Goal: Information Seeking & Learning: Learn about a topic

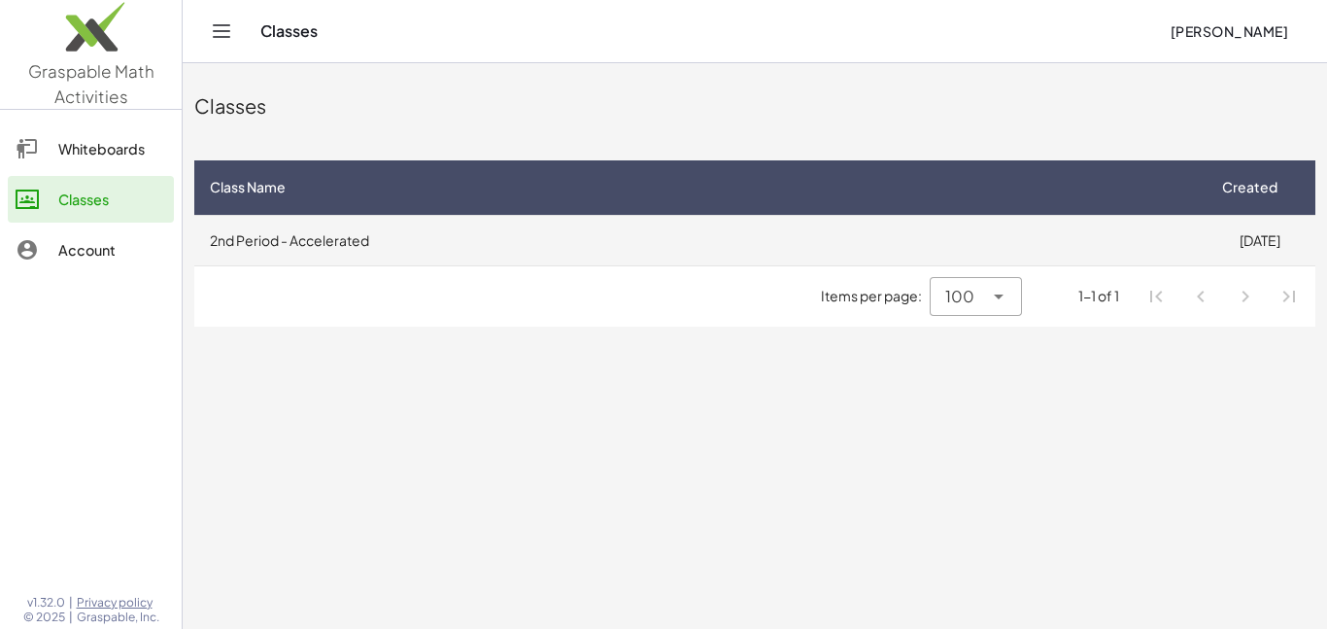
click at [1076, 244] on td "2nd Period - Accelerated" at bounding box center [699, 240] width 1010 height 51
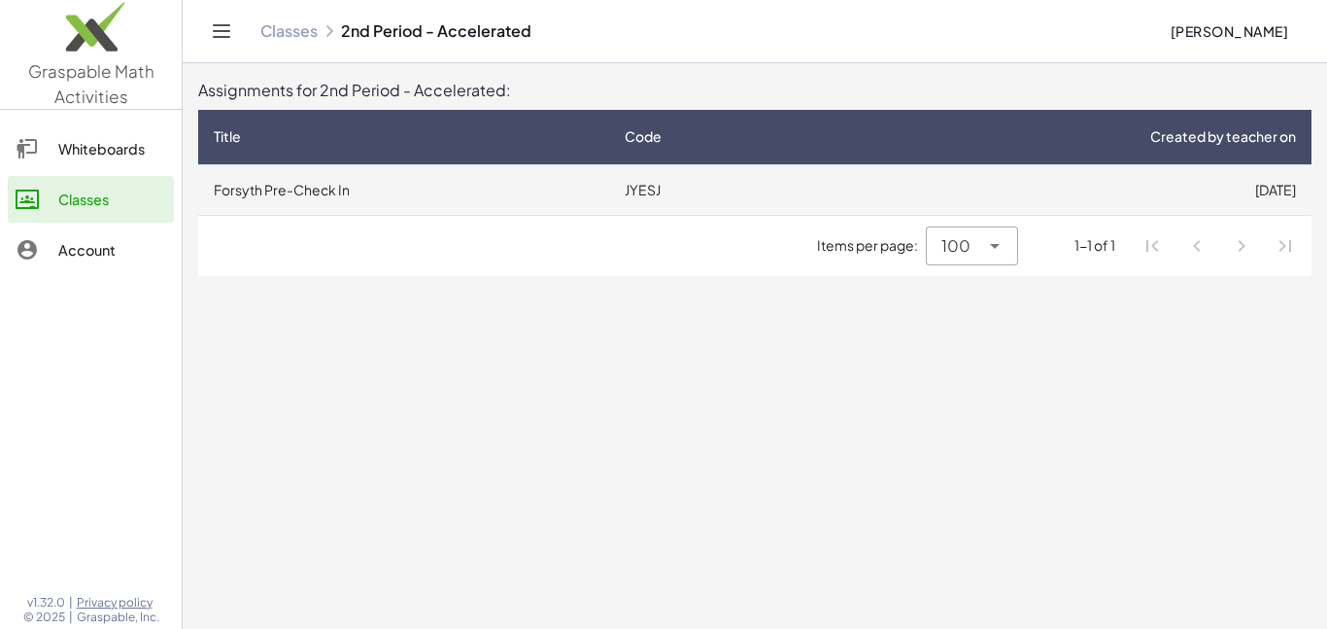
click at [467, 187] on td "Forsyth Pre-Check In" at bounding box center [403, 189] width 411 height 51
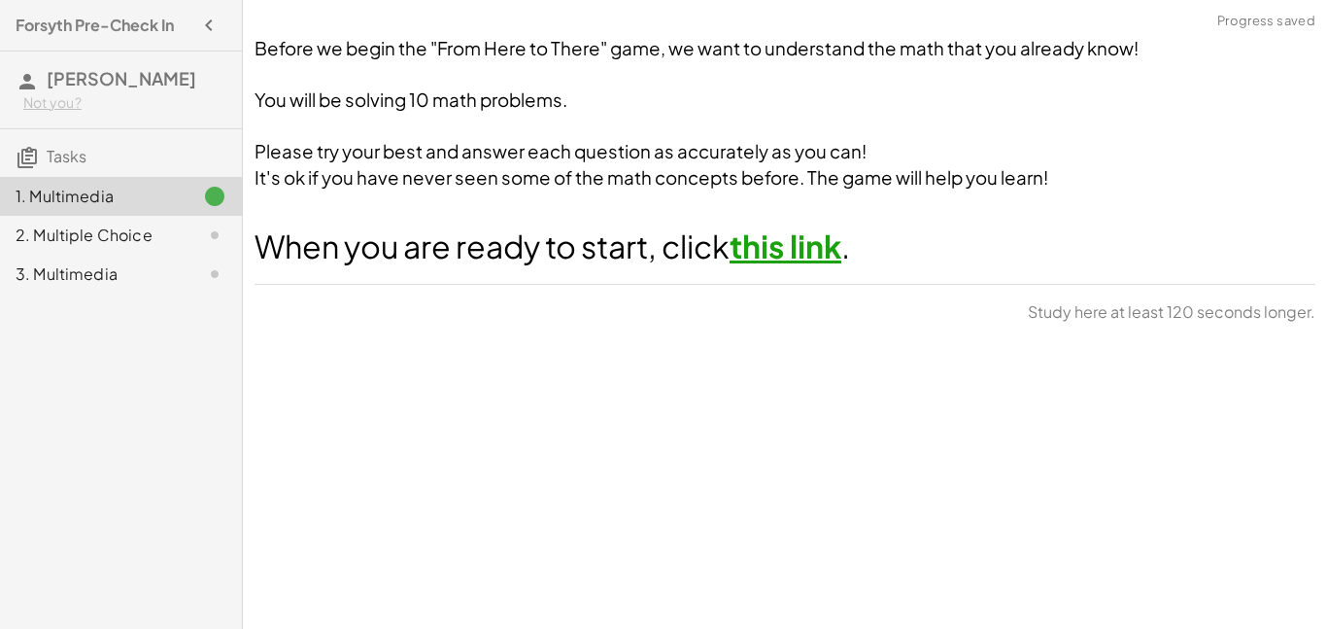
click at [589, 174] on span "It's ok if you have never seen some of the math concepts before. The game will …" at bounding box center [652, 177] width 794 height 22
click at [824, 241] on link "this link" at bounding box center [786, 245] width 112 height 39
click at [143, 233] on div "2. Multiple Choice" at bounding box center [94, 234] width 156 height 23
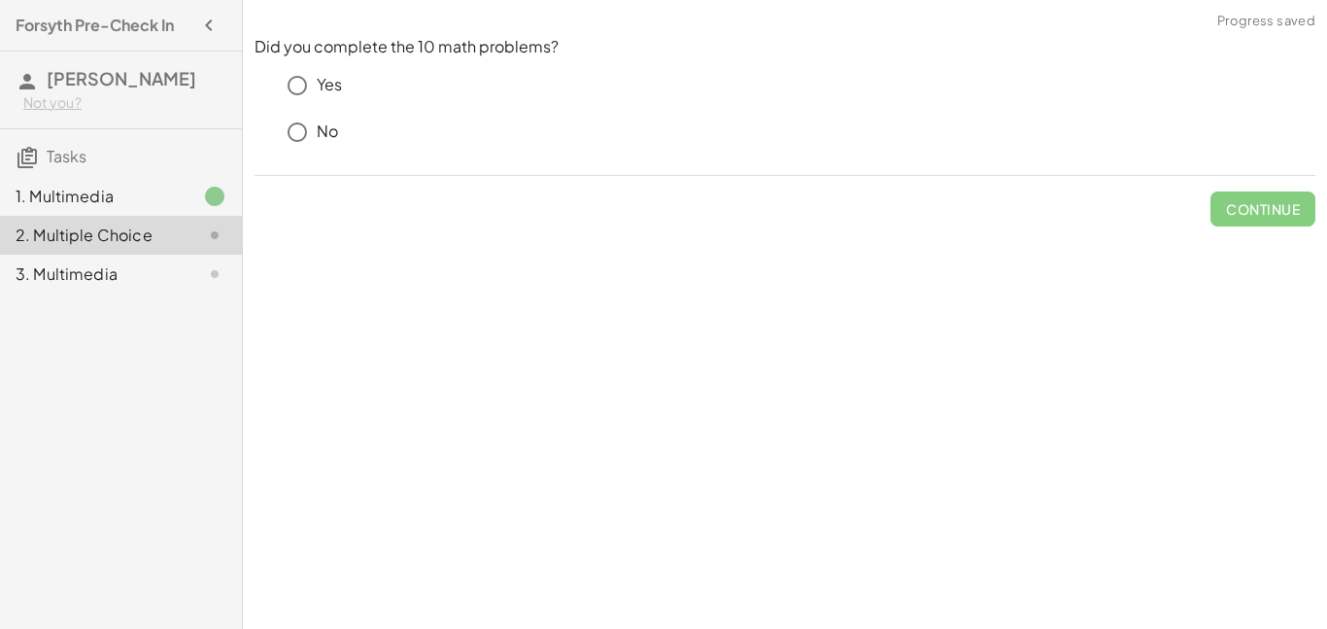
click at [145, 199] on div "1. Multimedia" at bounding box center [94, 196] width 156 height 23
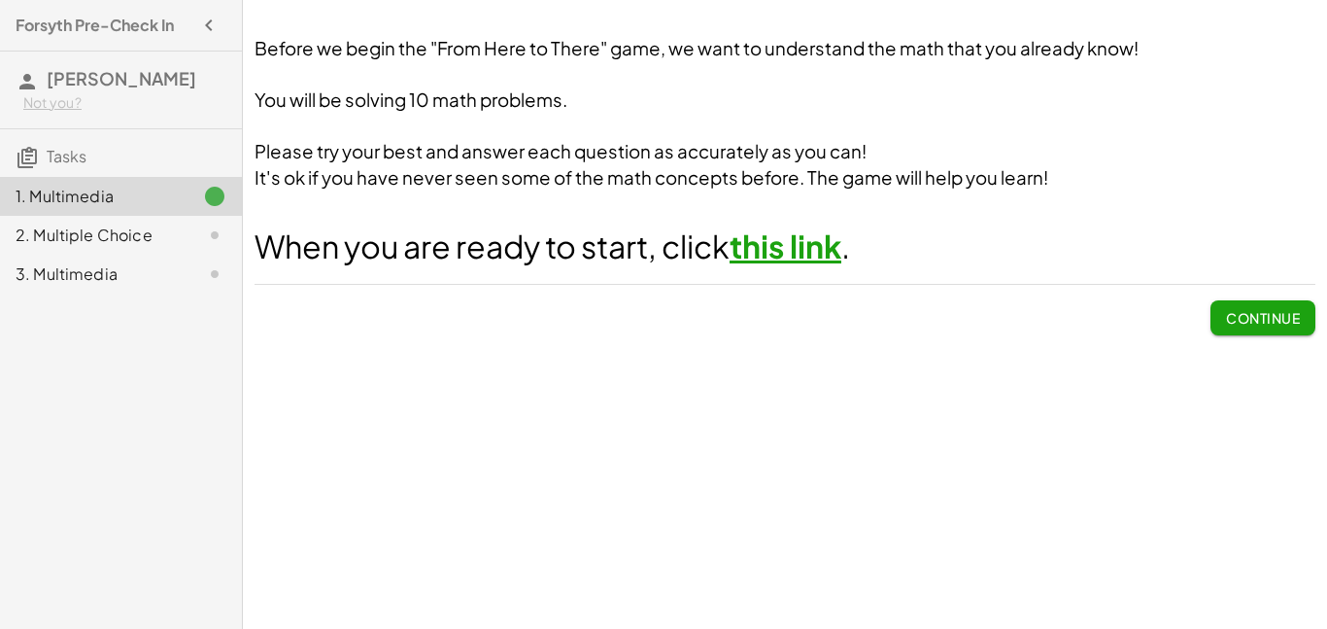
click at [86, 216] on div "2. Multiple Choice" at bounding box center [121, 235] width 242 height 39
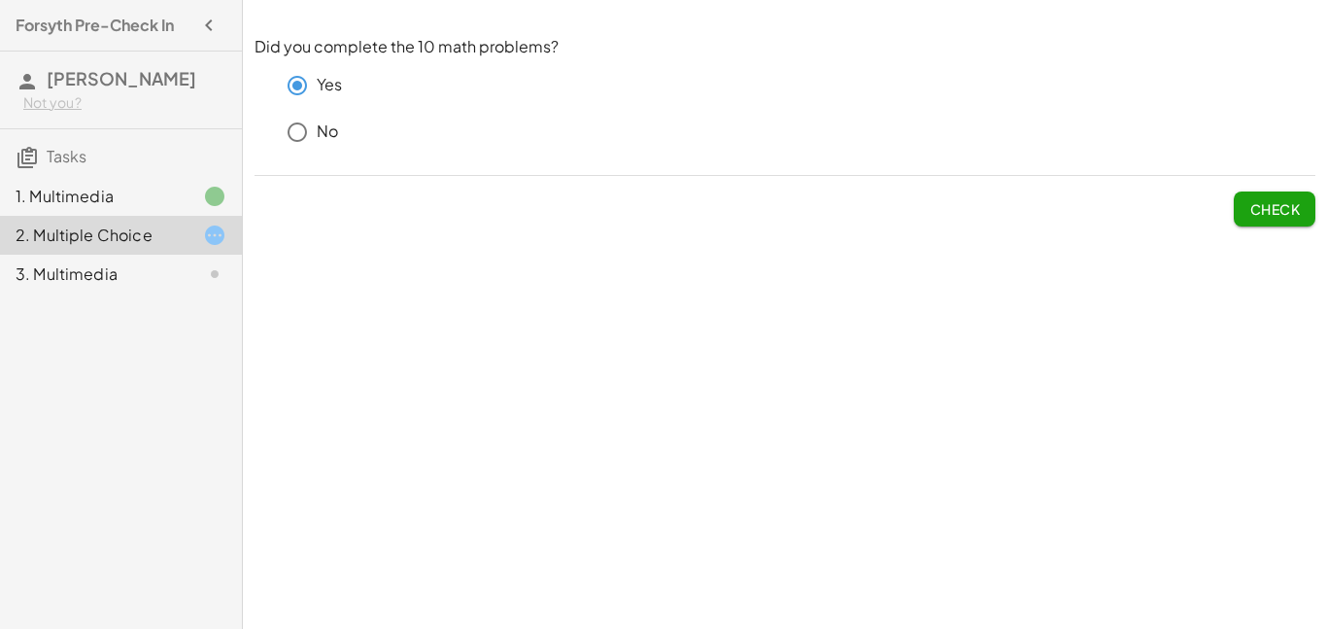
click at [1254, 207] on span "Check" at bounding box center [1275, 208] width 51 height 17
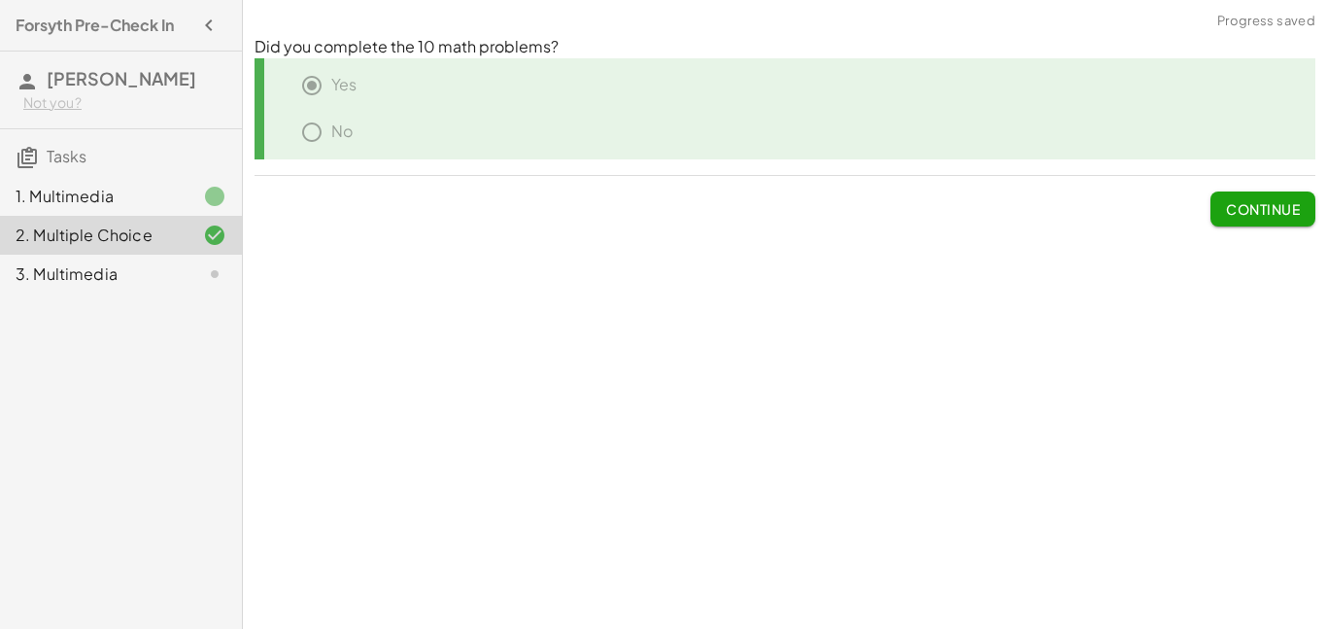
click at [1250, 230] on div "Did you complete the 10 math problems? Yes No Continue" at bounding box center [785, 131] width 1084 height 214
click at [1249, 204] on span "Continue" at bounding box center [1263, 208] width 74 height 17
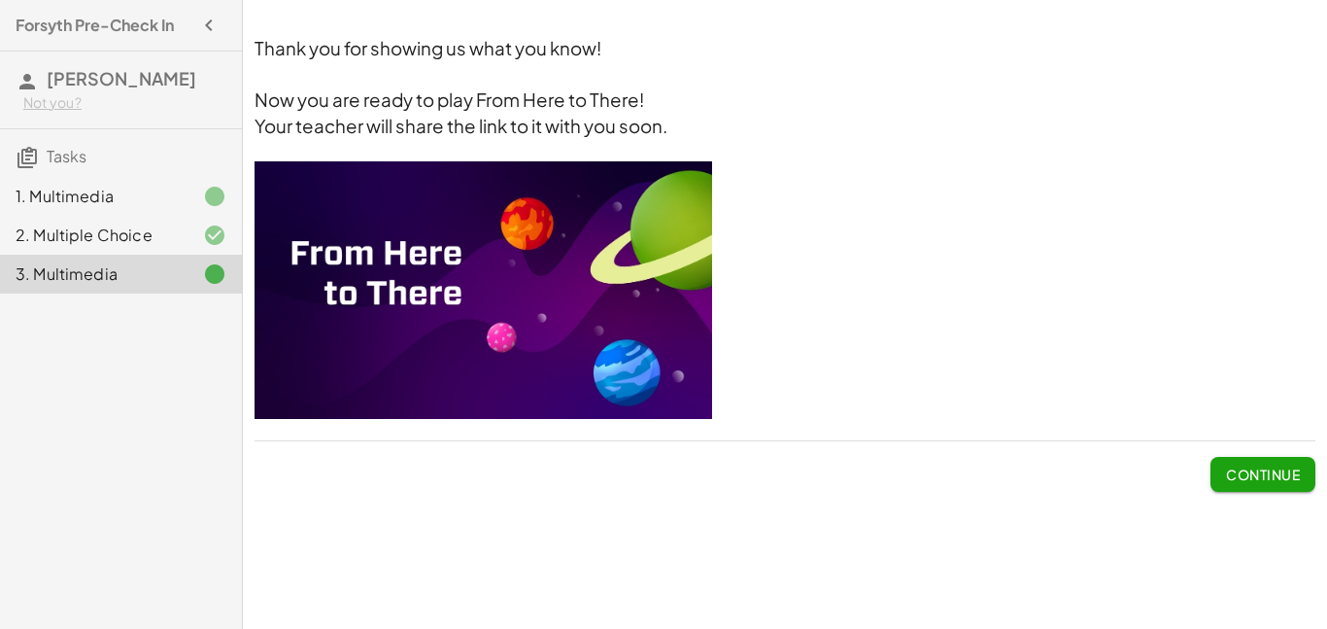
click at [1238, 466] on span "Continue" at bounding box center [1263, 473] width 74 height 17
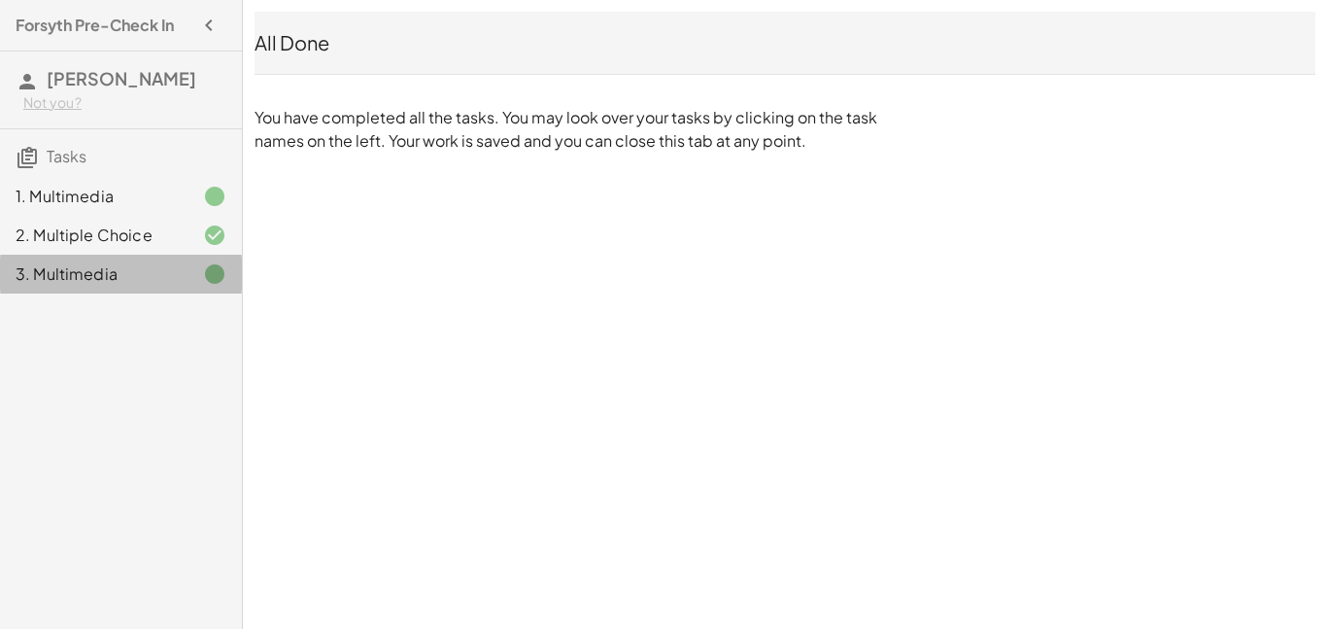
click at [179, 257] on div "3. Multimedia" at bounding box center [121, 274] width 242 height 39
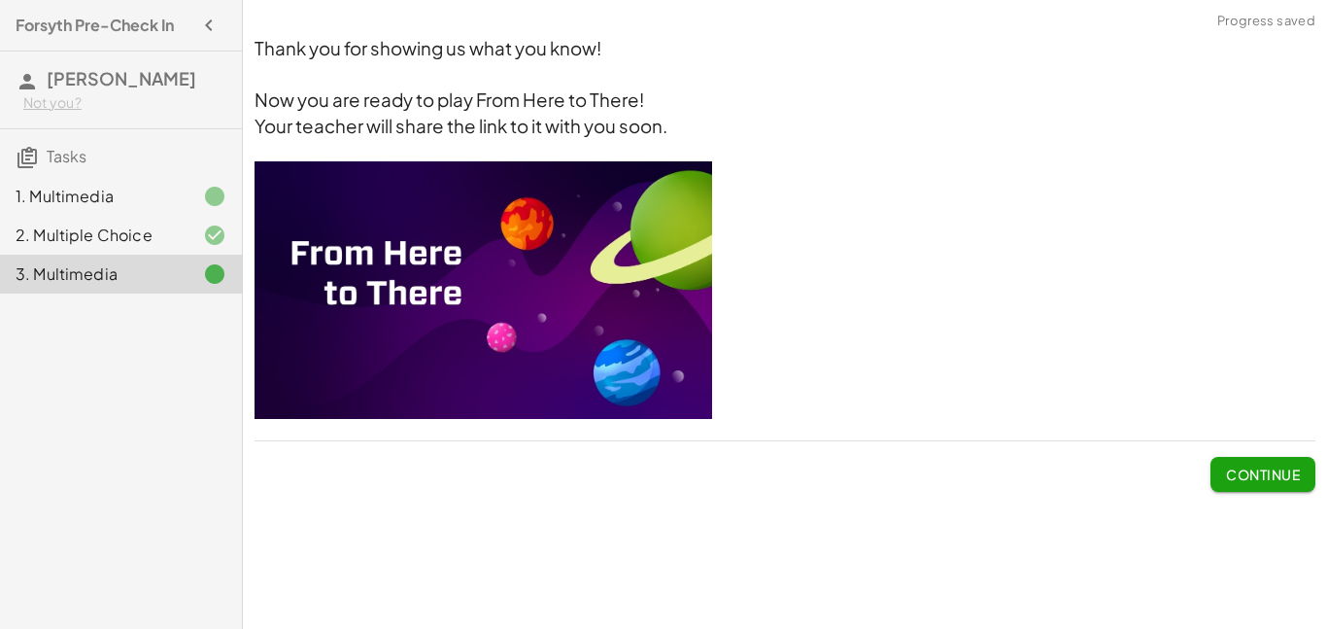
click at [174, 238] on div at bounding box center [199, 234] width 54 height 23
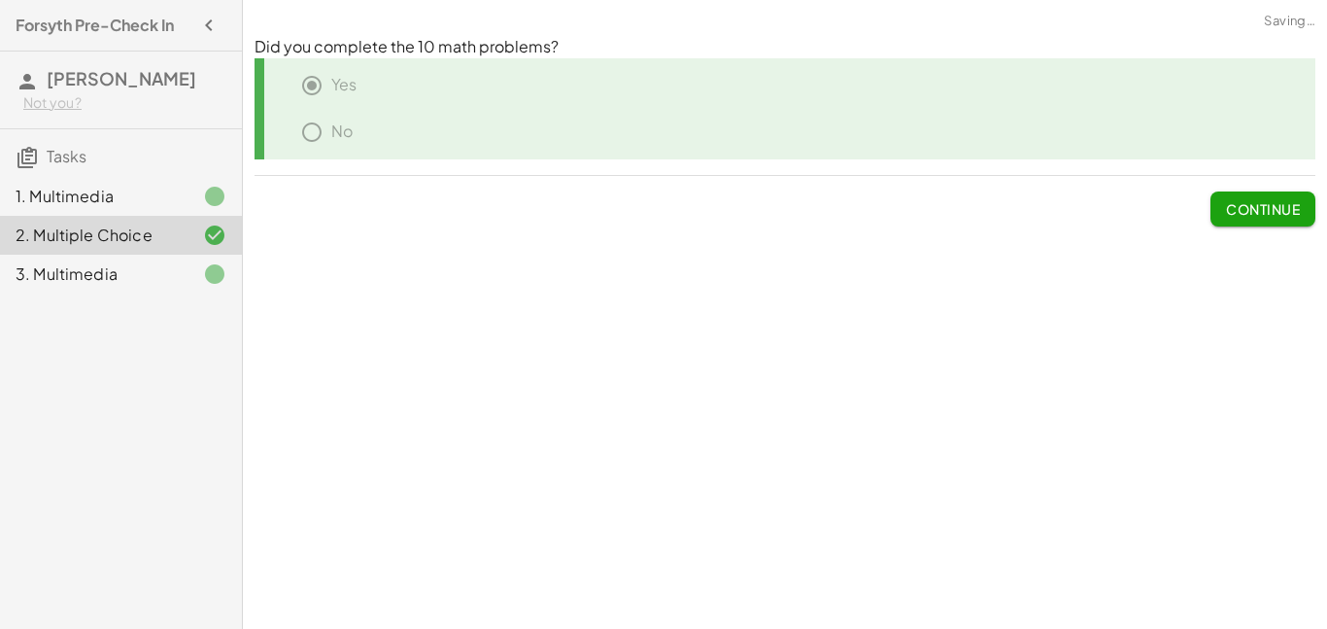
click at [157, 214] on div "1. Multimedia" at bounding box center [121, 196] width 242 height 39
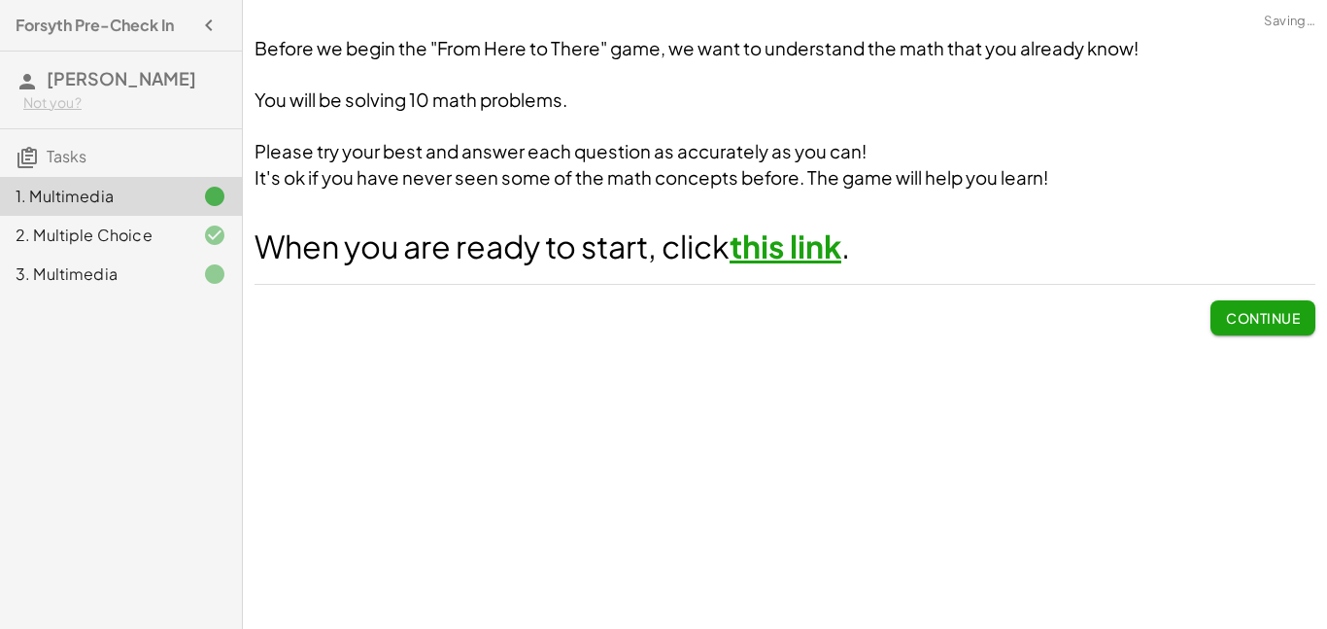
click at [163, 251] on div "2. Multiple Choice" at bounding box center [121, 235] width 242 height 39
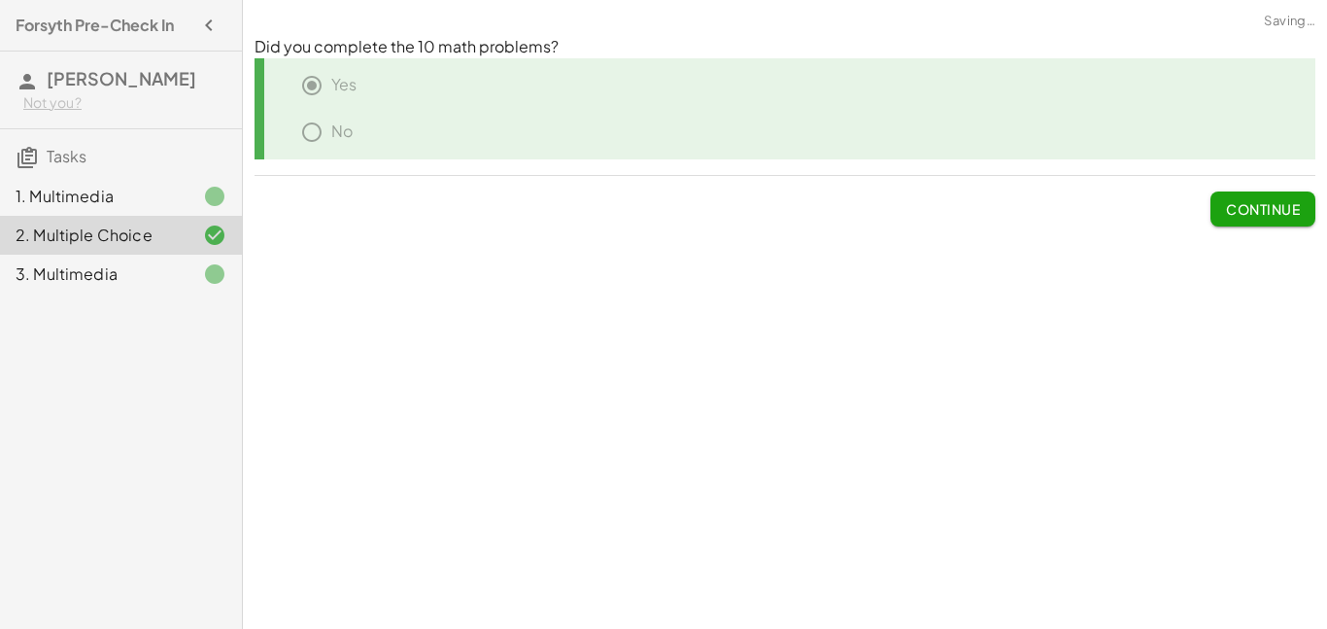
click at [158, 220] on div "2. Multiple Choice" at bounding box center [121, 235] width 242 height 39
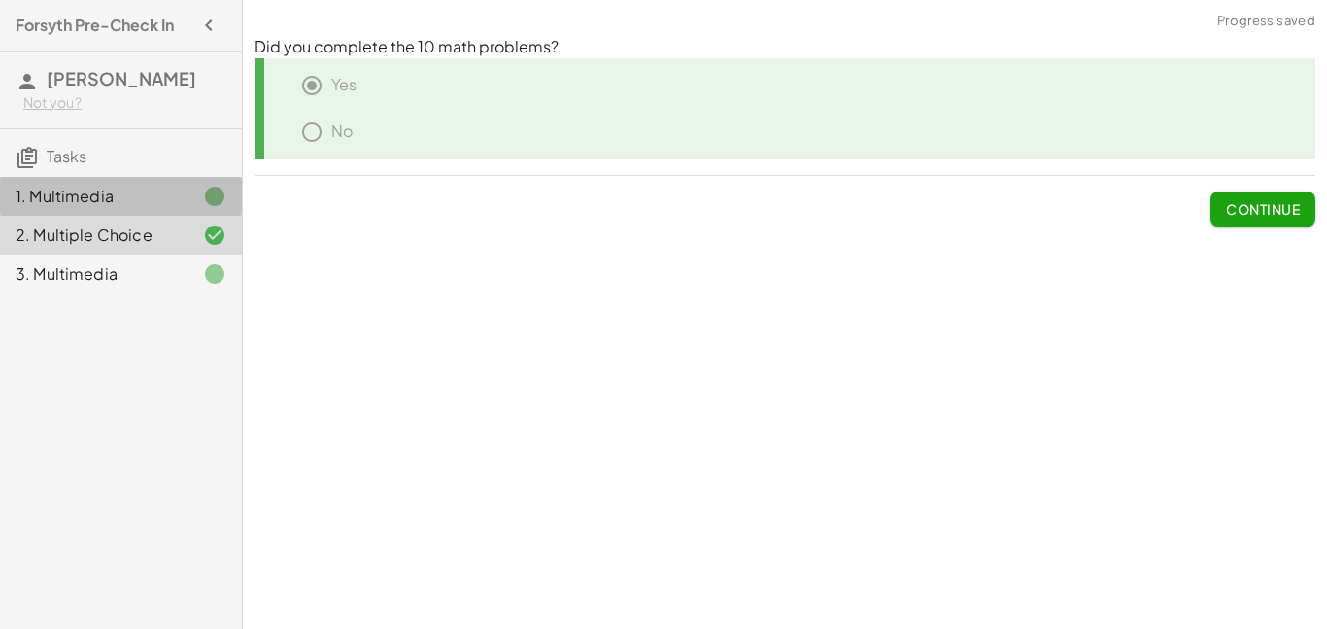
click at [151, 204] on div "1. Multimedia" at bounding box center [94, 196] width 156 height 23
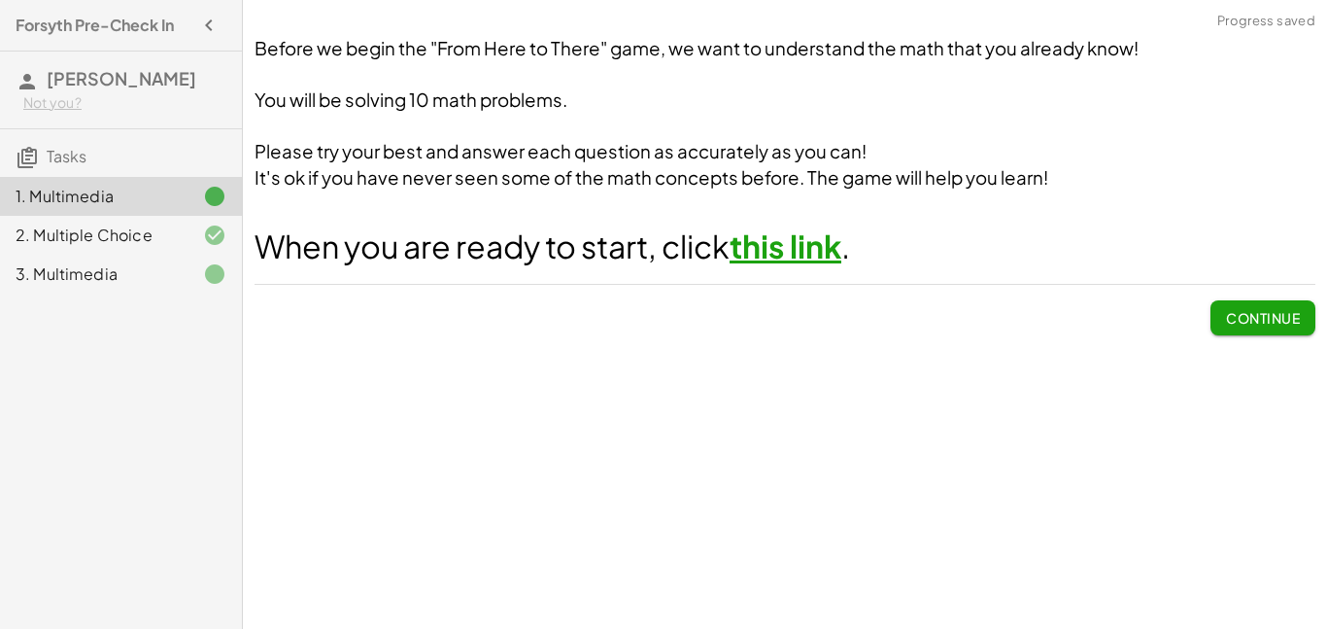
click at [153, 228] on div "2. Multiple Choice" at bounding box center [94, 234] width 156 height 23
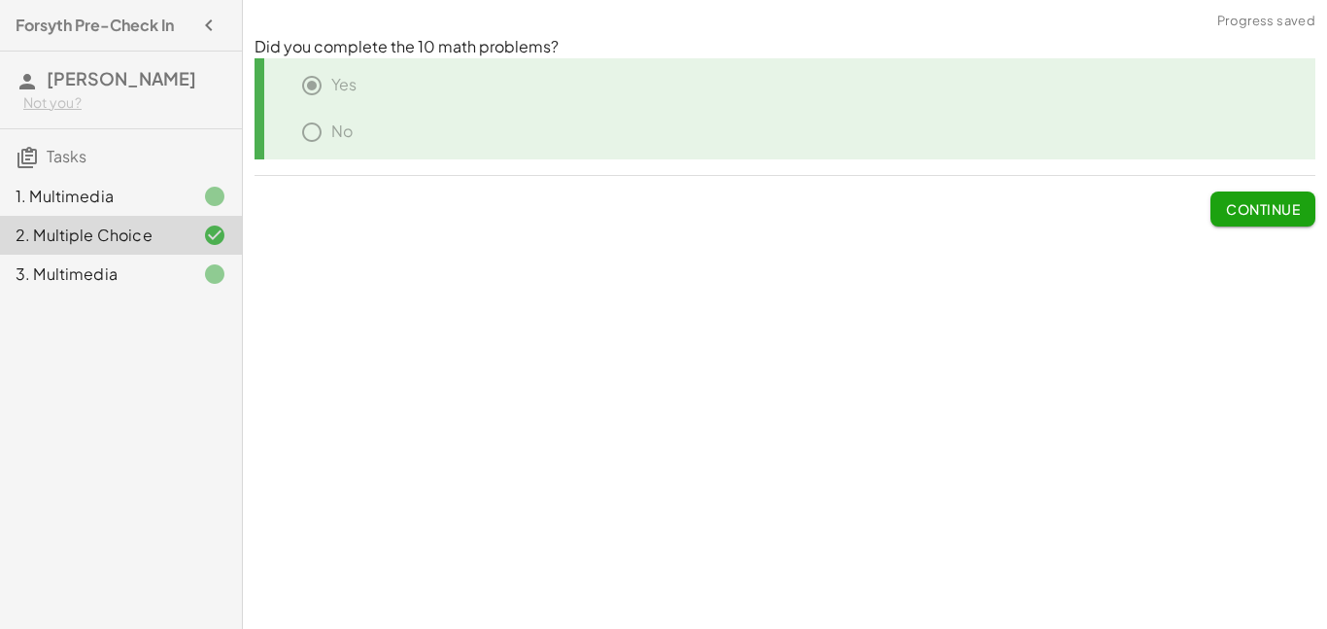
click at [158, 257] on div "3. Multimedia" at bounding box center [121, 274] width 242 height 39
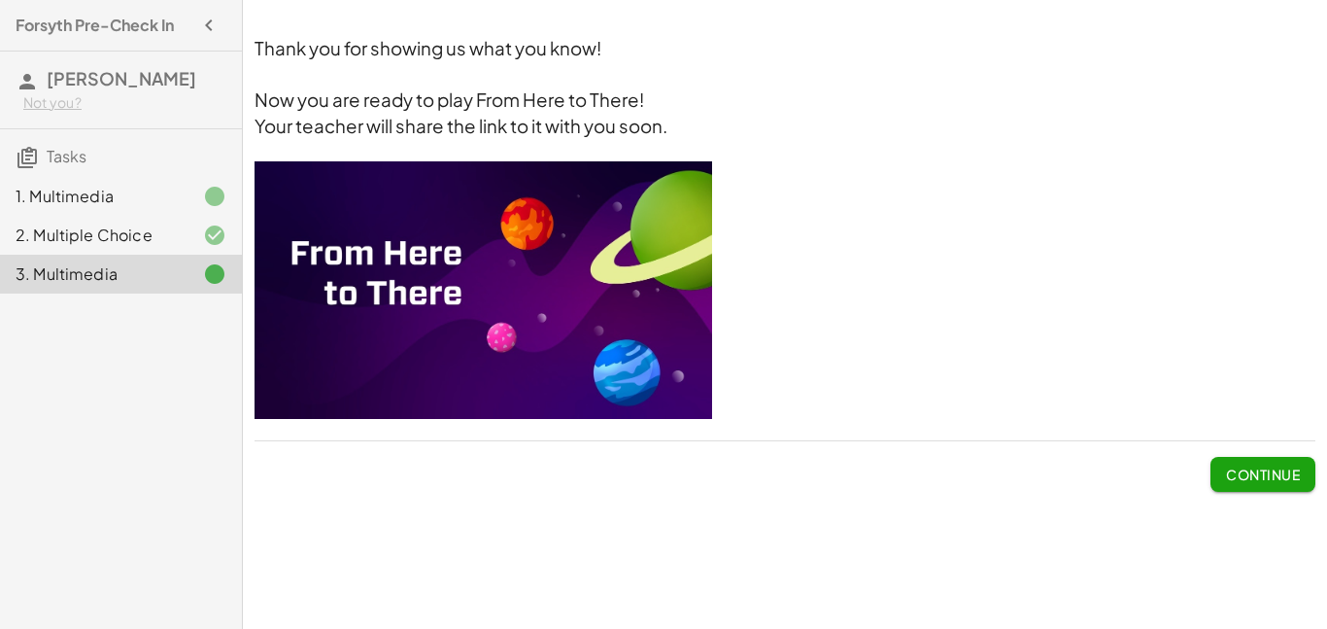
click at [674, 335] on img at bounding box center [484, 289] width 458 height 257
click at [1268, 471] on span "Continue" at bounding box center [1263, 473] width 74 height 17
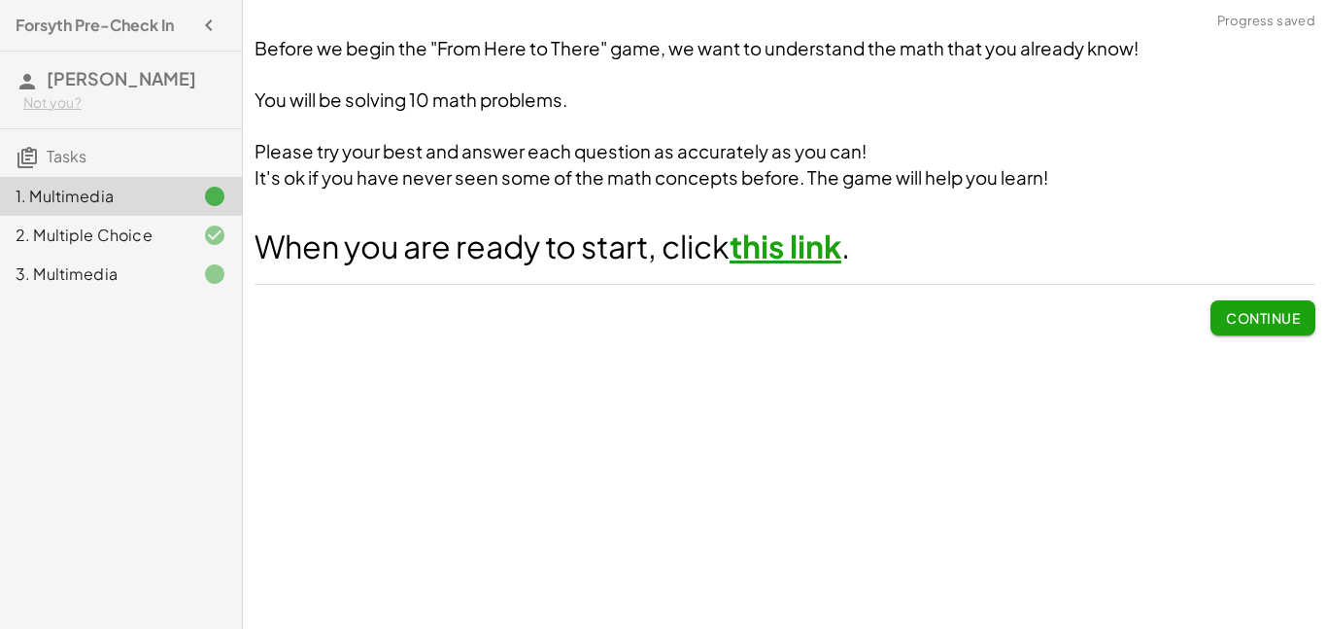
click at [1259, 326] on button "Continue" at bounding box center [1263, 317] width 105 height 35
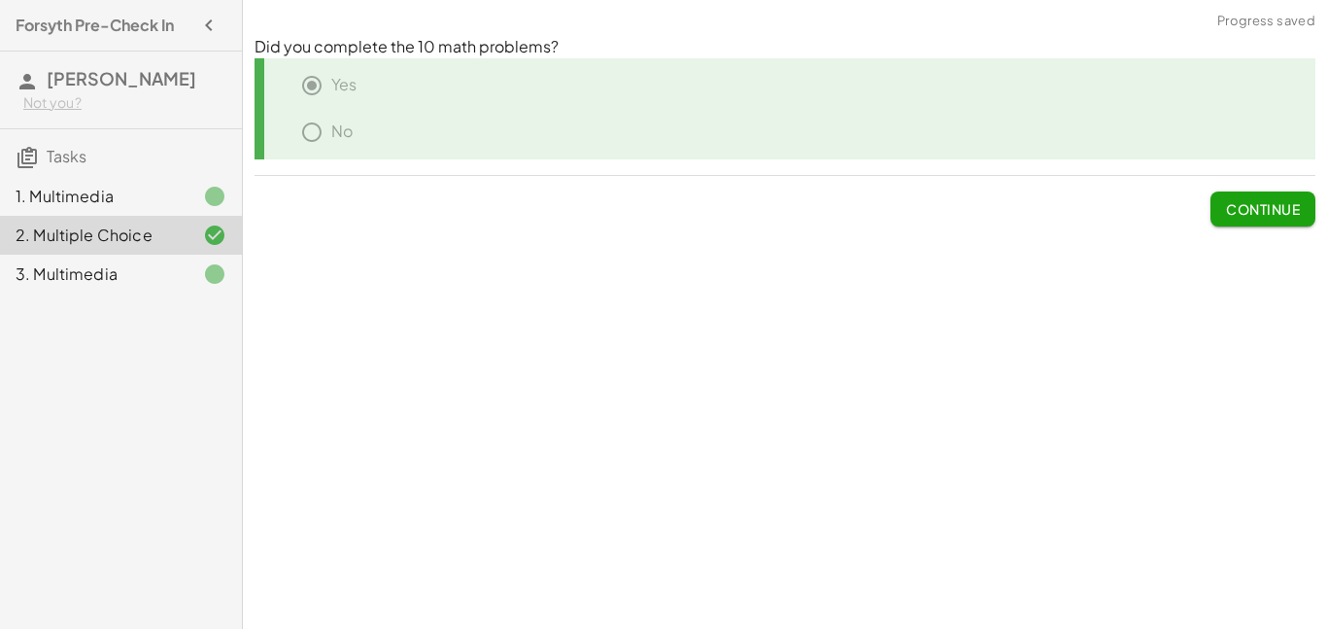
click at [1260, 221] on button "Continue" at bounding box center [1263, 208] width 105 height 35
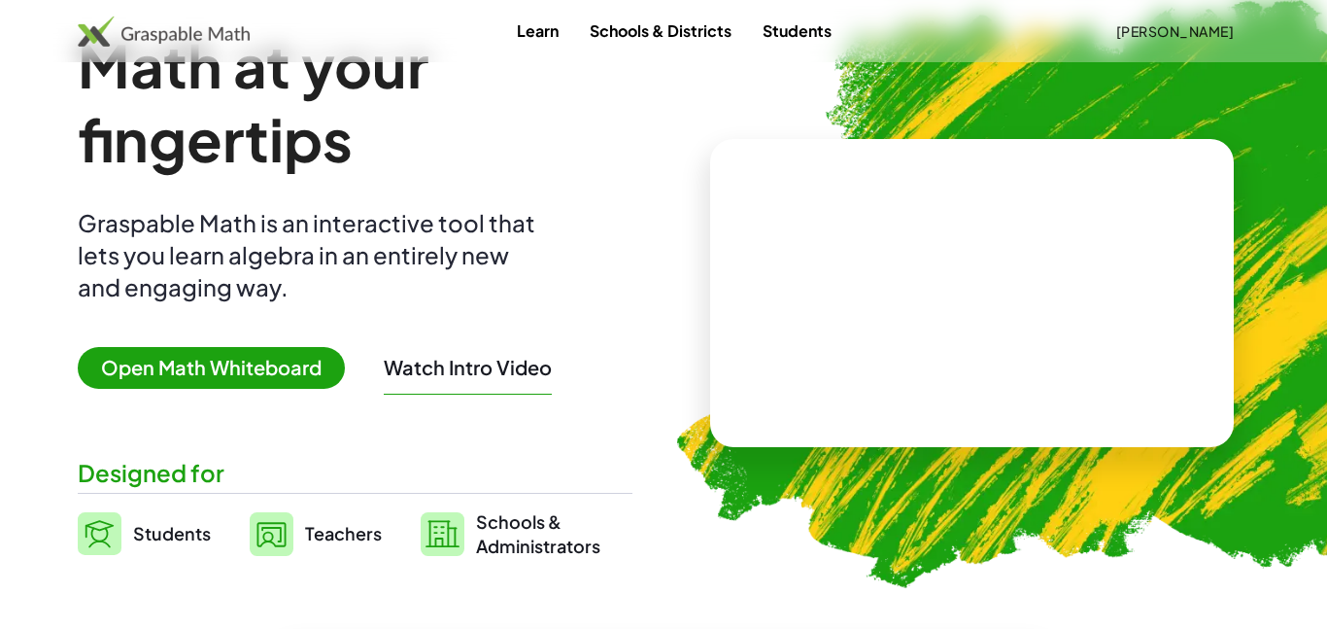
scroll to position [29, 0]
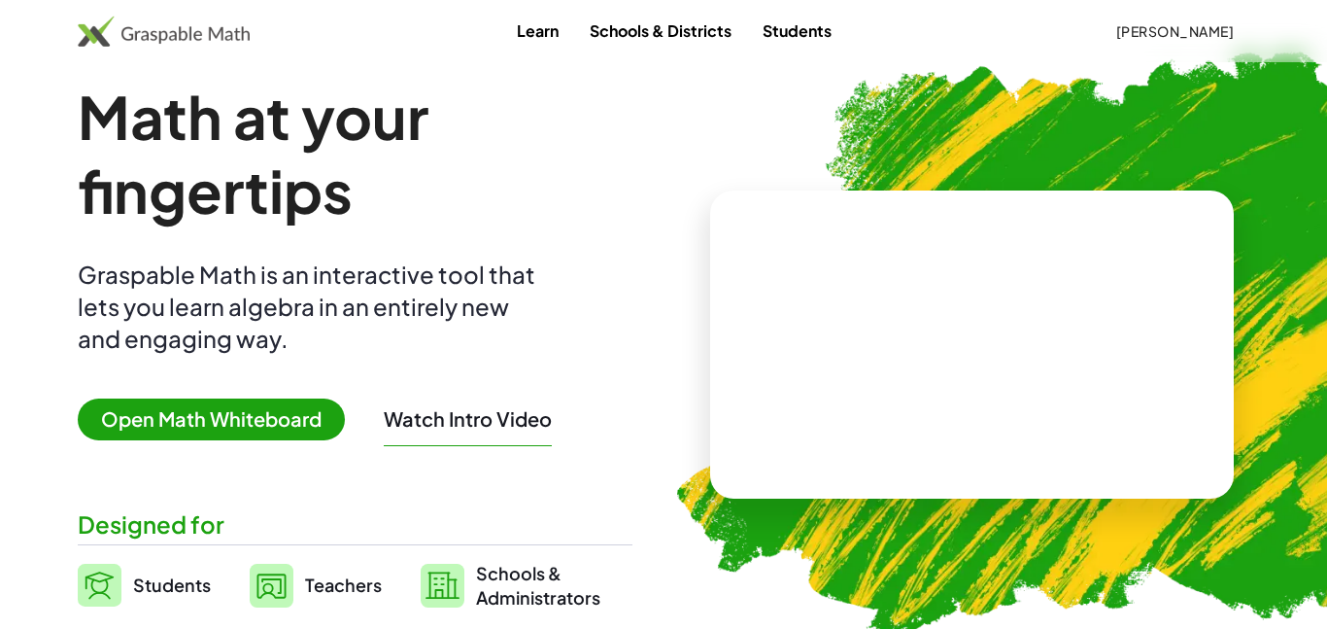
click at [795, 35] on link "Students" at bounding box center [797, 31] width 100 height 36
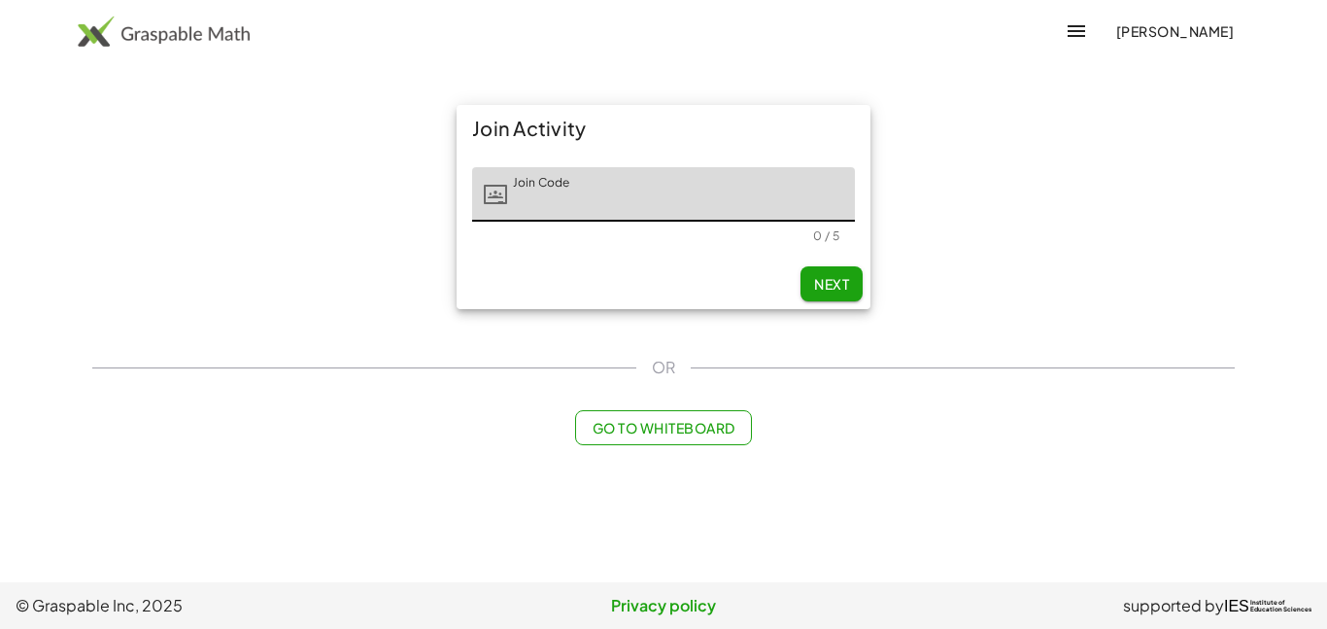
click at [614, 179] on input "Join Code" at bounding box center [681, 194] width 348 height 54
click at [89, 25] on img at bounding box center [164, 31] width 172 height 31
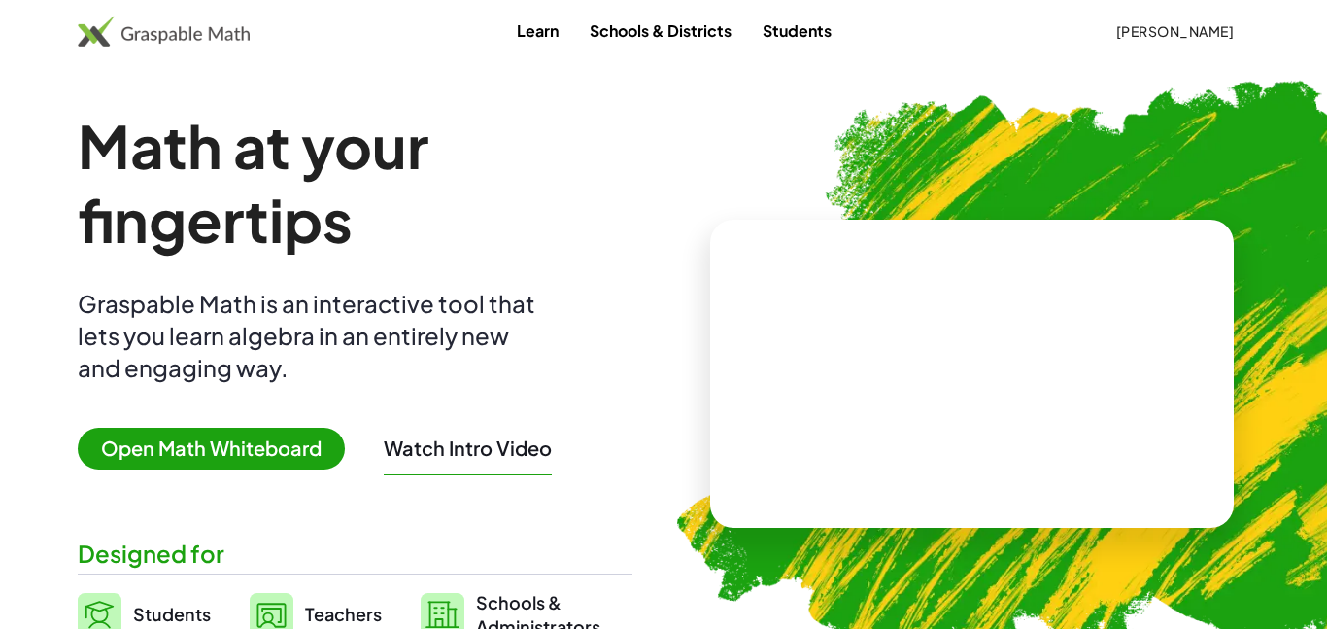
click at [1129, 42] on button "[PERSON_NAME]" at bounding box center [1175, 31] width 150 height 35
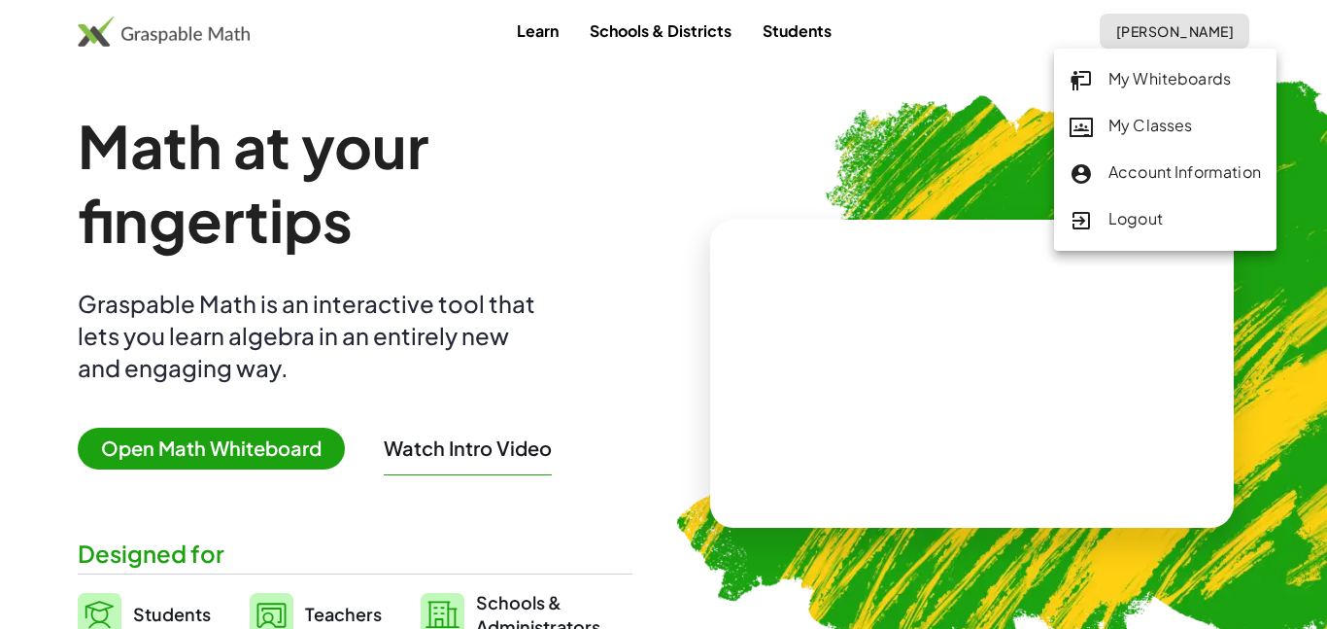
click at [1141, 106] on link "My Classes" at bounding box center [1165, 126] width 223 height 47
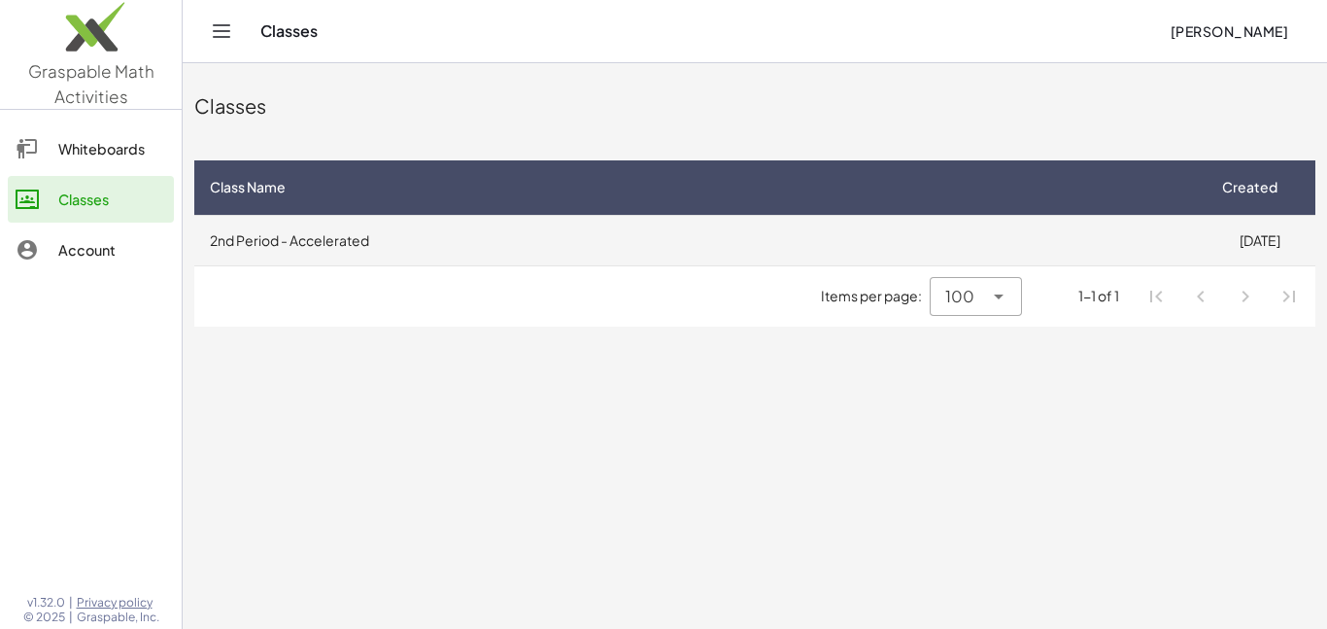
click at [533, 228] on td "2nd Period - Accelerated" at bounding box center [699, 240] width 1010 height 51
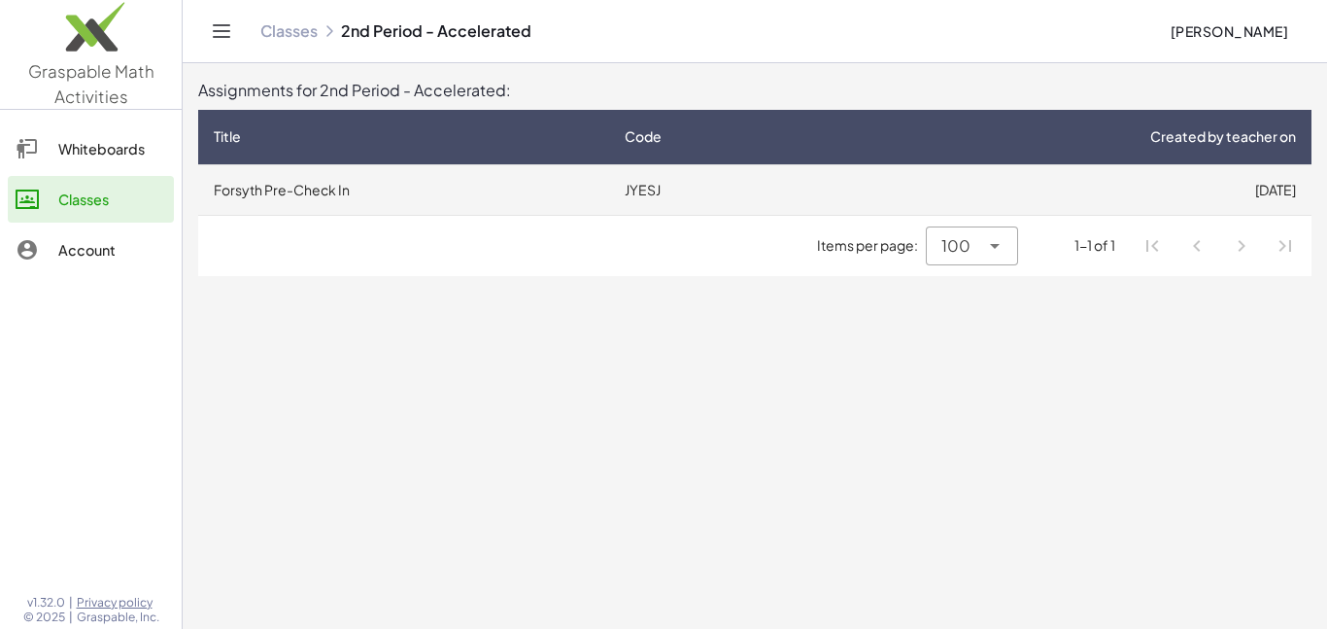
click at [489, 189] on td "Forsyth Pre-Check In" at bounding box center [403, 189] width 411 height 51
